Goal: Find contact information: Find contact information

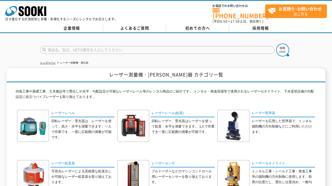
click at [27, 56] on div "トップページ レーザー測量機・[PERSON_NAME]器 レーザー測量機・[PERSON_NAME]器 カテゴリ一覧 内装工事や基礎工事、土木建設等で墨出し…" at bounding box center [166, 176] width 332 height 286
click at [81, 24] on link "企業情報" at bounding box center [71, 28] width 63 height 8
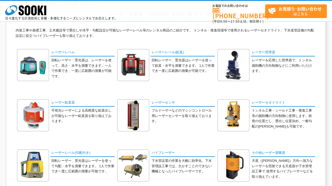
scroll to position [38, 0]
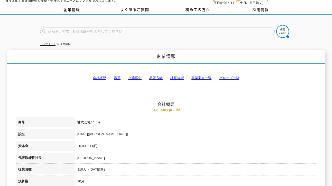
scroll to position [19, 0]
drag, startPoint x: 101, startPoint y: 119, endPoint x: 78, endPoint y: 119, distance: 22.9
click at [78, 119] on td "株式会社ソーキ" at bounding box center [196, 123] width 242 height 12
copy td "株式会社ソーキ"
click at [54, 98] on h2 "会社概要" at bounding box center [166, 78] width 301 height 57
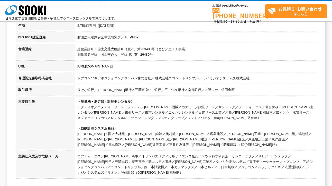
scroll to position [162, 0]
